Goal: Task Accomplishment & Management: Manage account settings

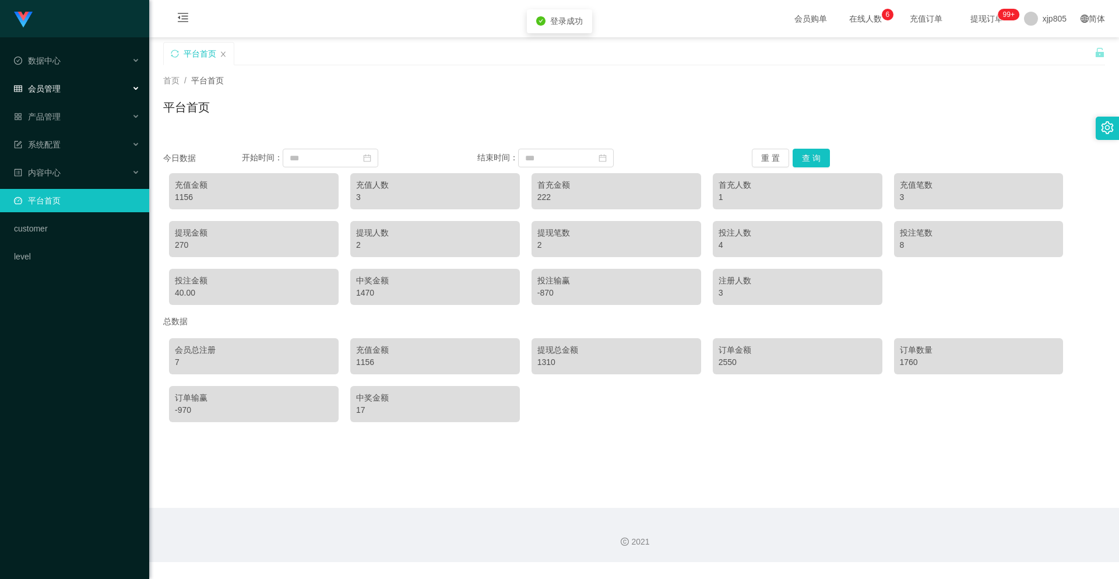
click at [67, 90] on div "会员管理" at bounding box center [74, 88] width 149 height 23
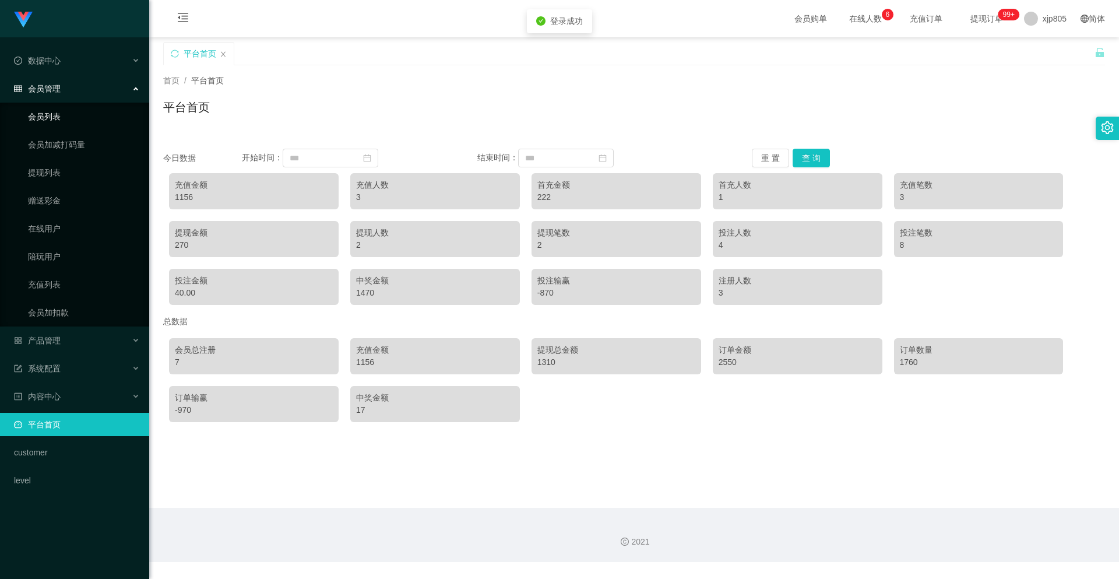
click at [54, 121] on link "会员列表" at bounding box center [84, 116] width 112 height 23
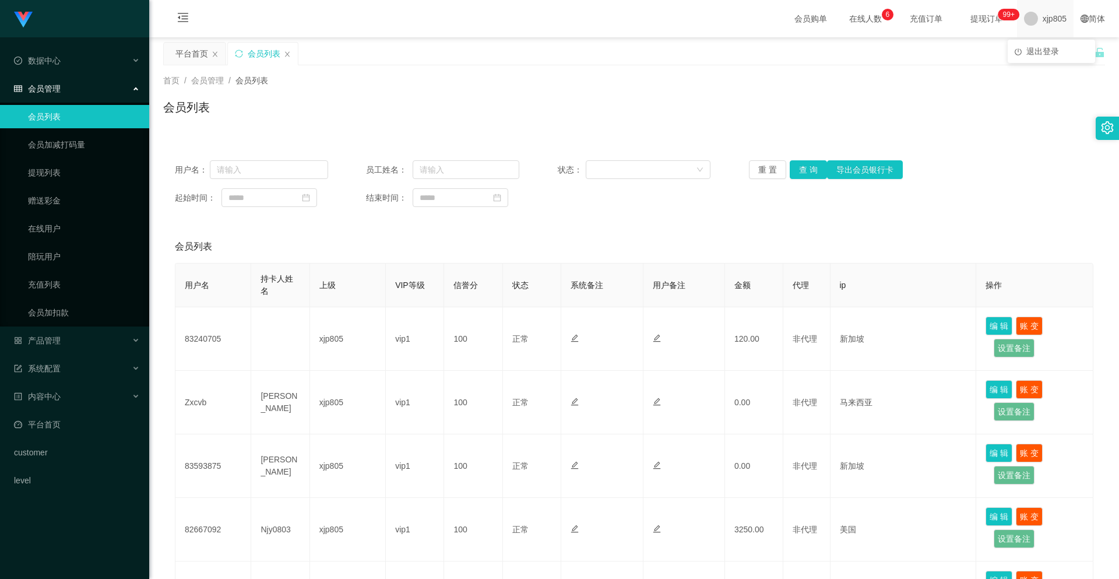
click at [1024, 20] on span at bounding box center [1031, 19] width 14 height 14
click at [1030, 58] on li "退出登录" at bounding box center [1051, 51] width 87 height 19
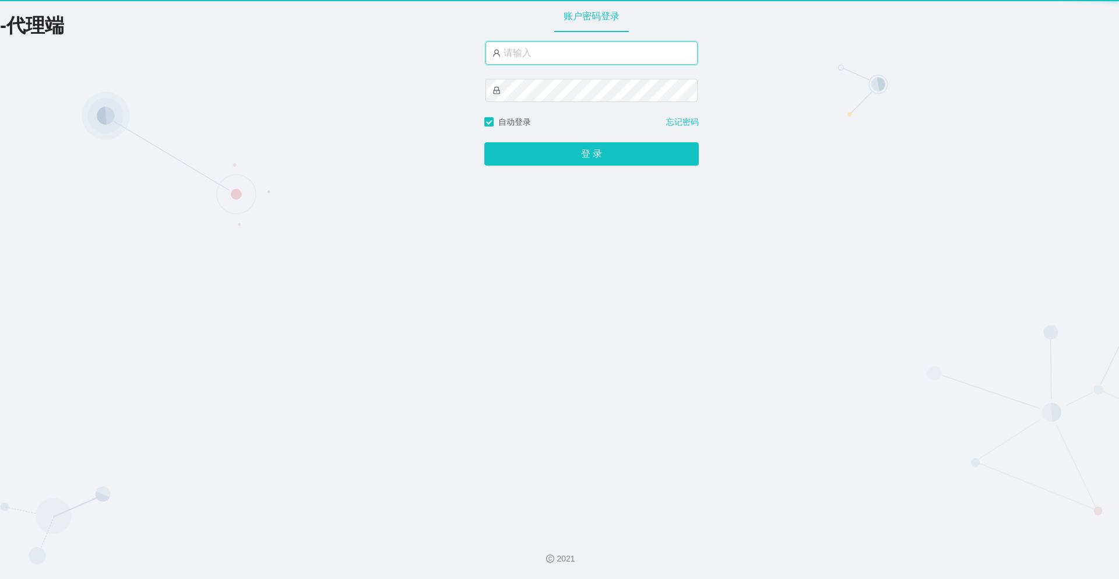
type input "xjp804"
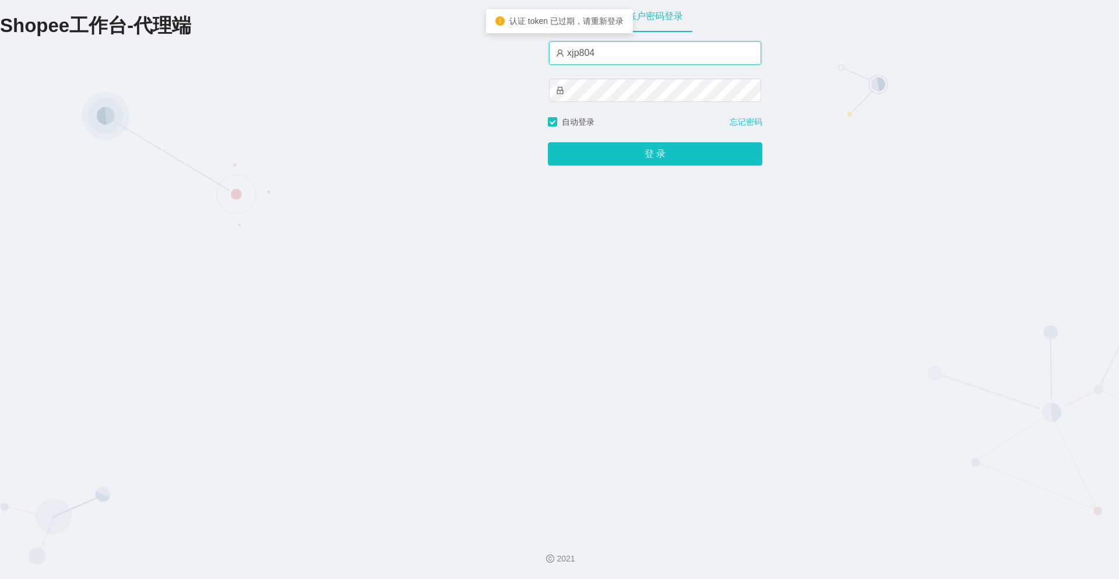
drag, startPoint x: 588, startPoint y: 53, endPoint x: 614, endPoint y: 56, distance: 26.4
click at [614, 56] on input "xjp804" at bounding box center [655, 52] width 212 height 23
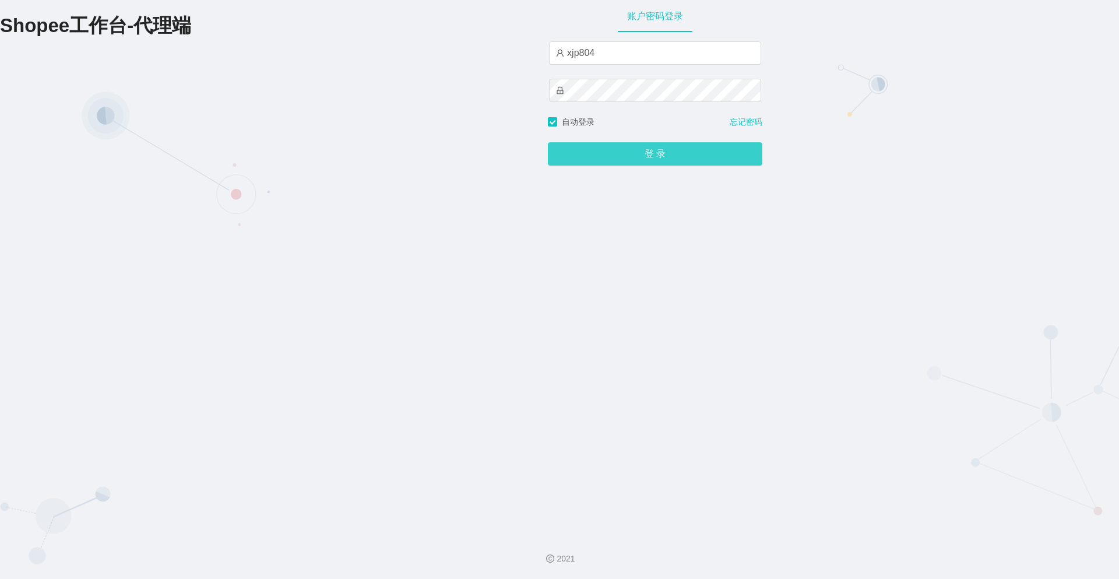
click at [573, 147] on button "登 录" at bounding box center [655, 153] width 214 height 23
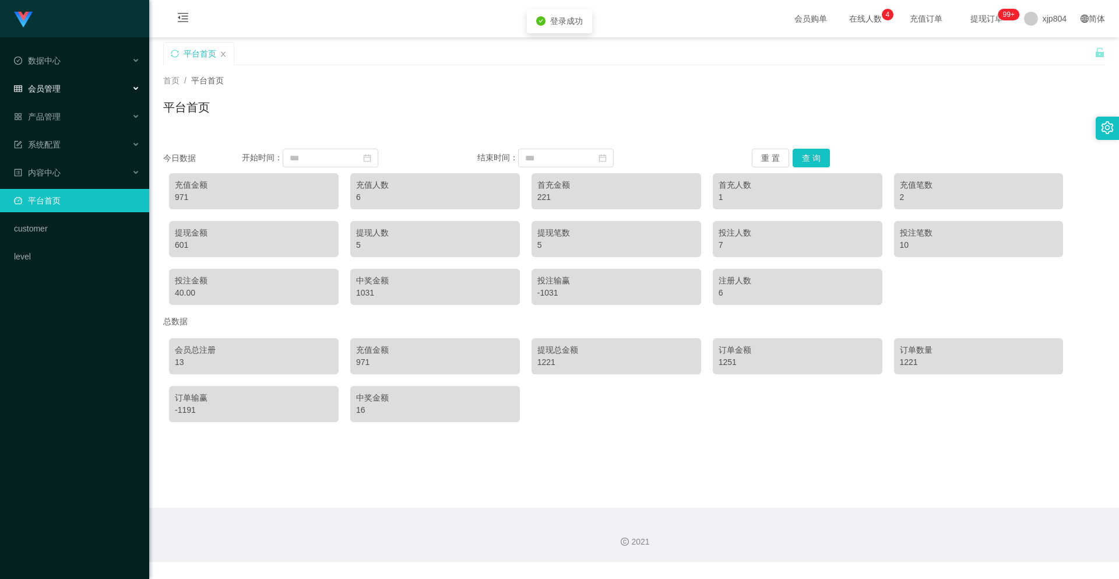
click at [68, 95] on div "会员管理" at bounding box center [74, 88] width 149 height 23
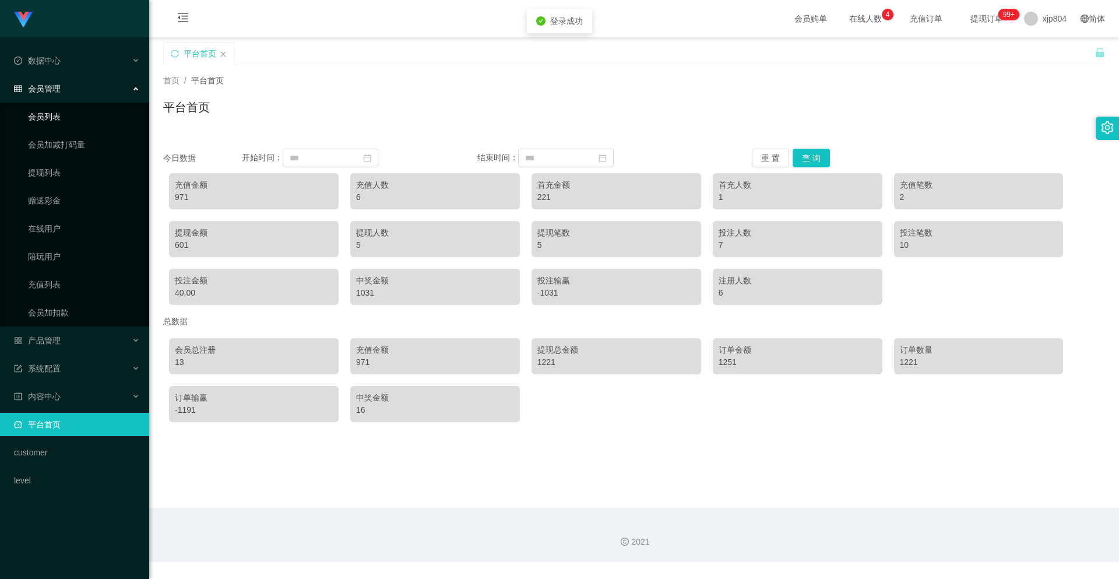
click at [61, 121] on link "会员列表" at bounding box center [84, 116] width 112 height 23
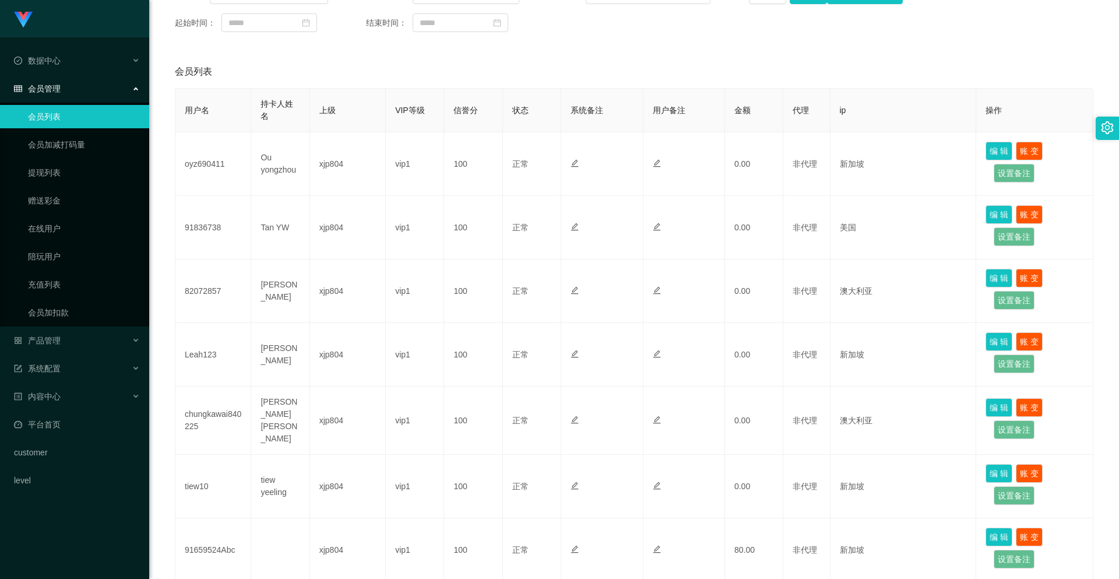
scroll to position [233, 0]
